Goal: Information Seeking & Learning: Find specific fact

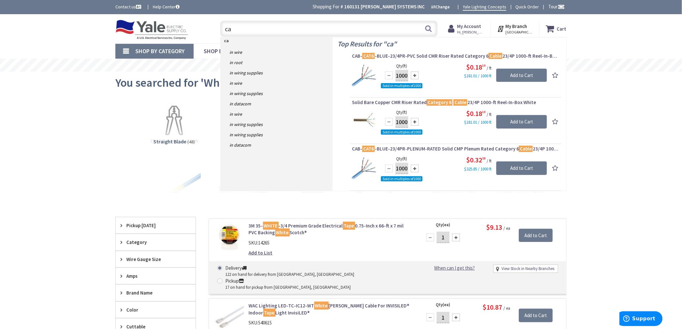
type input "c"
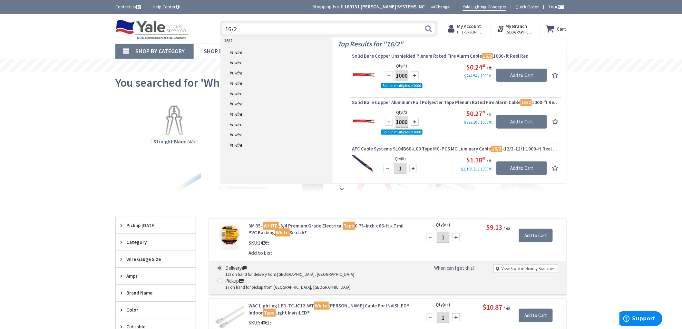
drag, startPoint x: 231, startPoint y: 29, endPoint x: 239, endPoint y: 31, distance: 8.9
click at [233, 30] on input "16/2" at bounding box center [328, 29] width 217 height 16
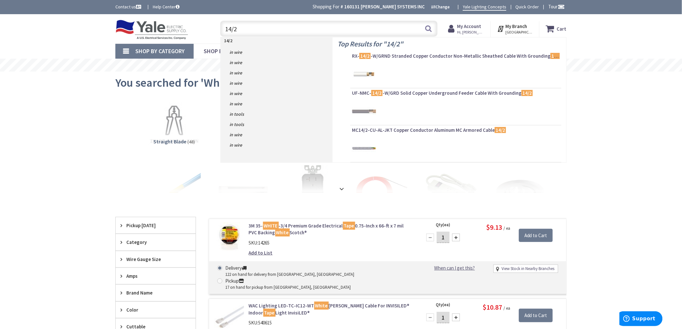
click at [244, 31] on input "14/2" at bounding box center [328, 29] width 217 height 16
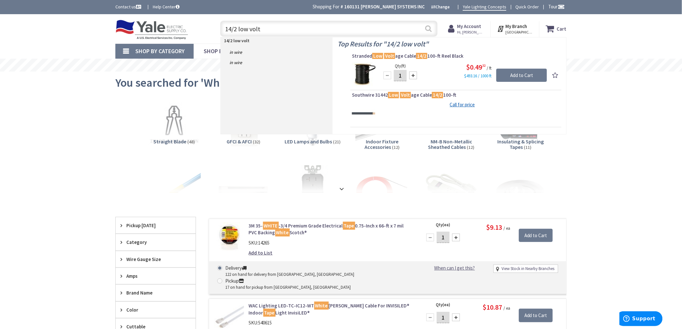
type input "14/2 low volt"
click at [429, 30] on button "Search" at bounding box center [428, 28] width 8 height 14
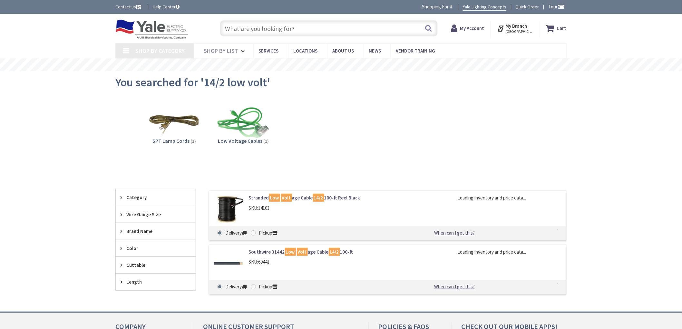
type input "[STREET_ADDRESS][PERSON_NAME]"
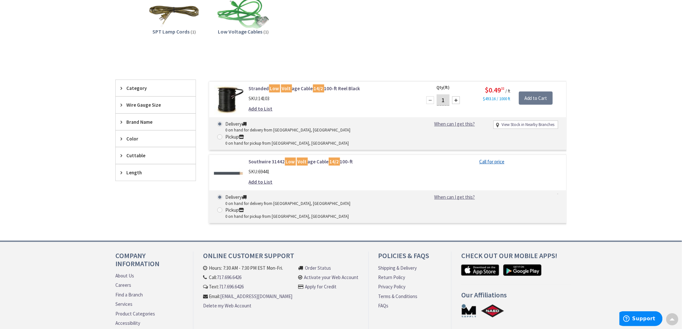
scroll to position [123, 0]
